Goal: Transaction & Acquisition: Purchase product/service

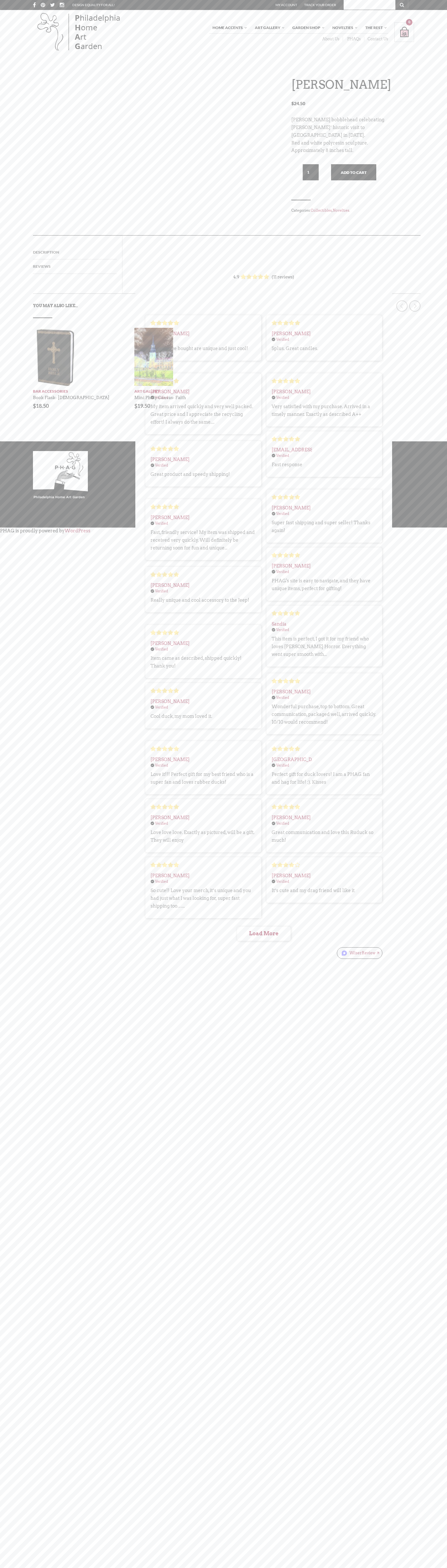
click at [353, 180] on button "Add to cart" at bounding box center [353, 172] width 45 height 16
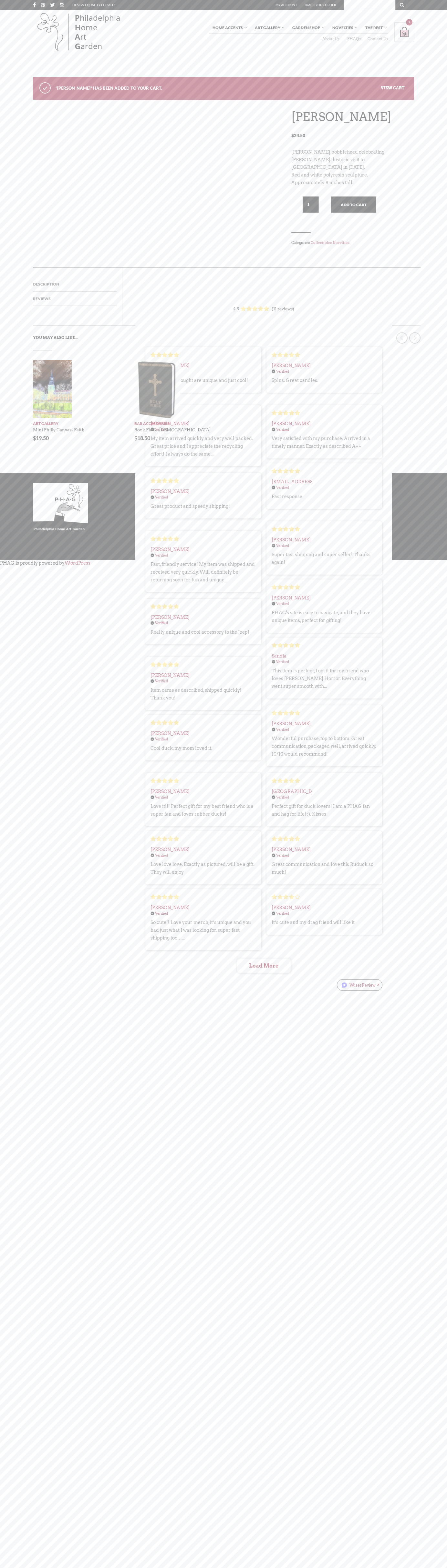
click at [393, 88] on link "View cart" at bounding box center [392, 88] width 24 height 5
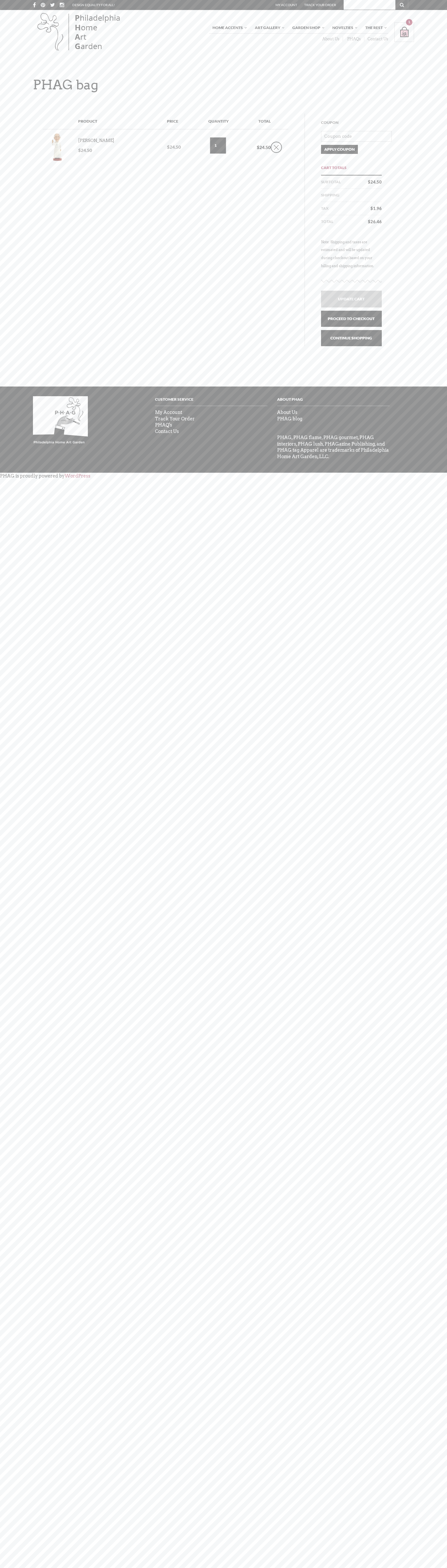
click at [354, 310] on link "Proceed to checkout" at bounding box center [351, 318] width 61 height 16
